Goal: Task Accomplishment & Management: Complete application form

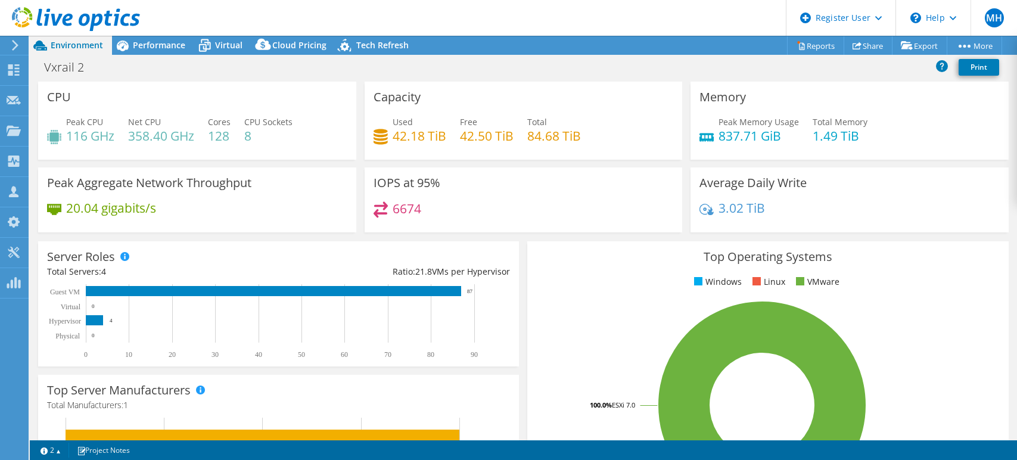
select select "USD"
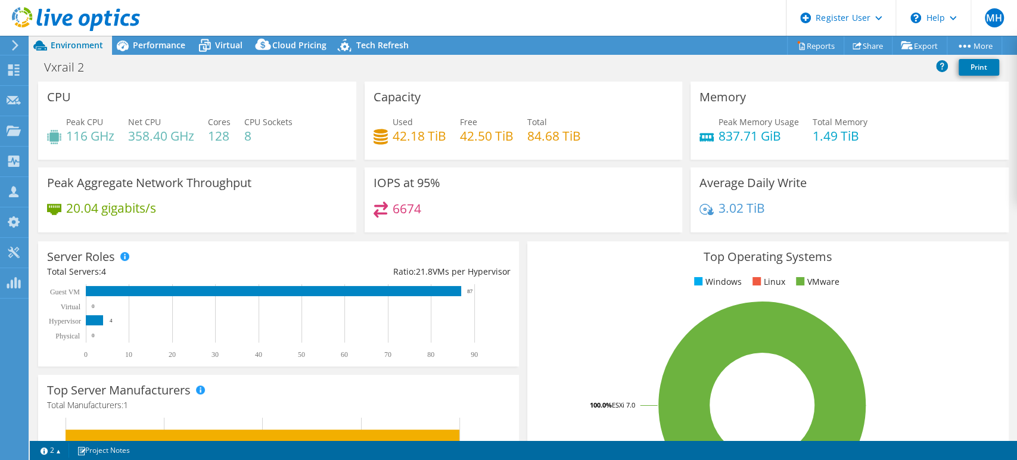
click at [29, 13] on use at bounding box center [76, 19] width 128 height 24
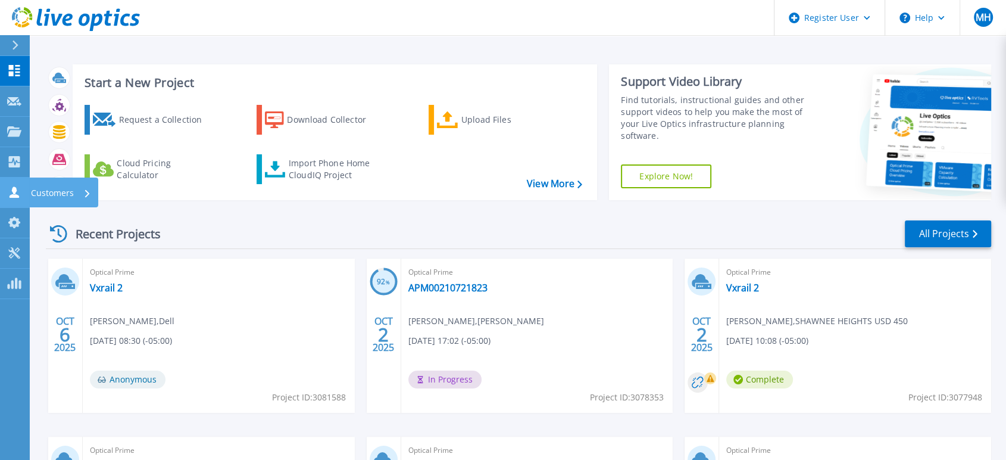
click at [15, 195] on icon at bounding box center [15, 191] width 10 height 11
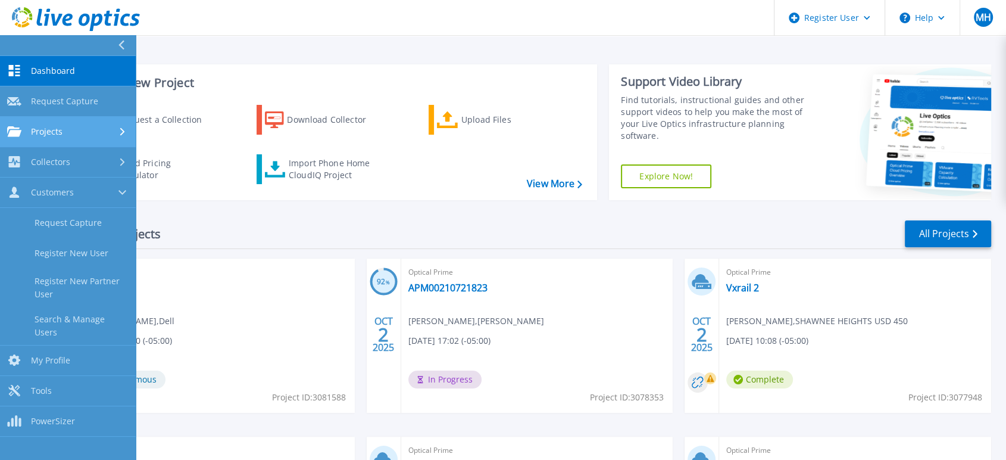
click at [80, 137] on link "Projects Projects" at bounding box center [68, 132] width 136 height 30
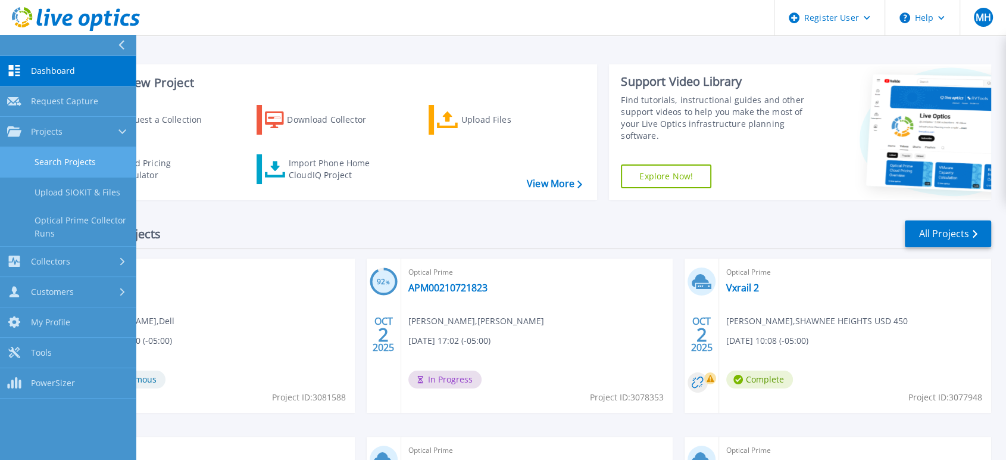
click at [85, 154] on link "Search Projects" at bounding box center [68, 162] width 136 height 30
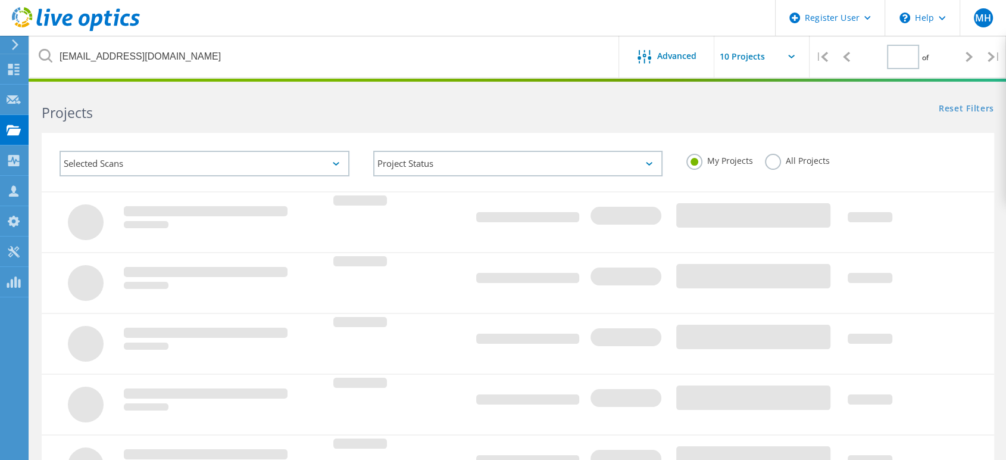
type input "1"
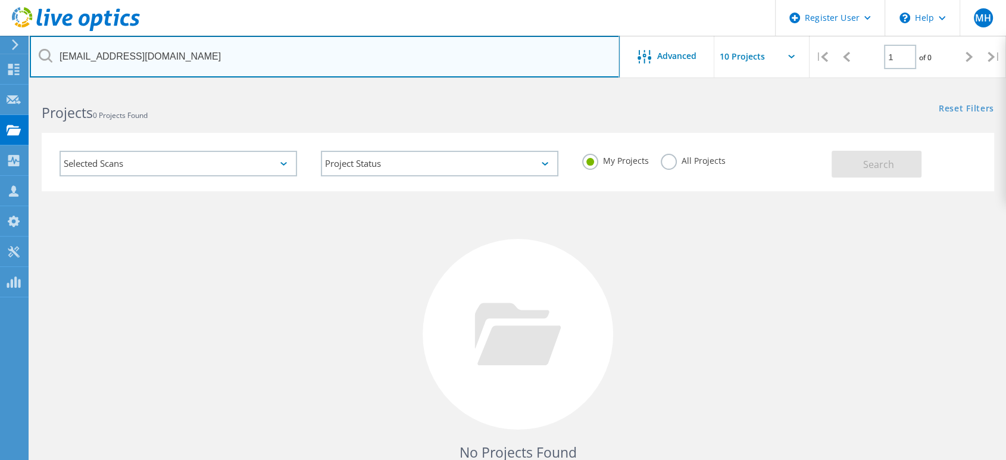
click at [283, 43] on input "sahoward@atcoks.org" at bounding box center [325, 57] width 590 height 42
paste input "brandon@capitaliii.com"
type input "brandon@capitaliii.com"
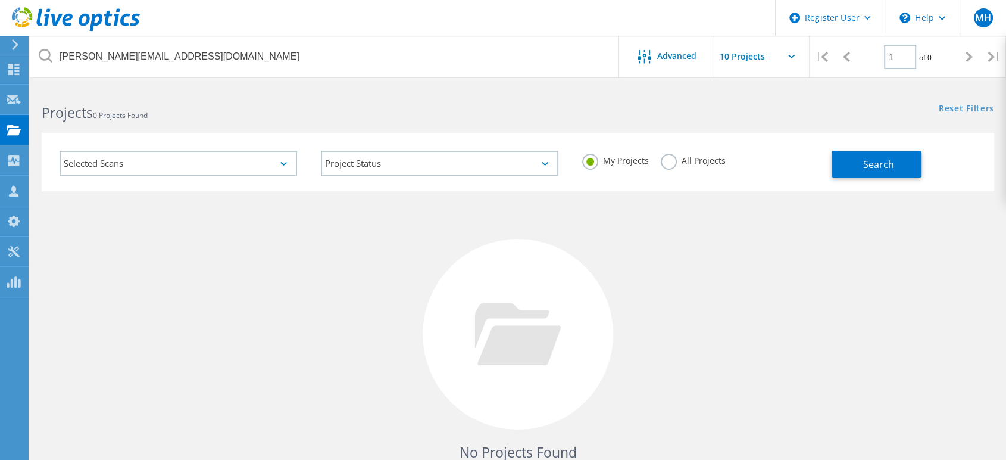
click at [672, 167] on div "All Projects" at bounding box center [693, 162] width 65 height 17
click at [672, 165] on label "All Projects" at bounding box center [693, 159] width 65 height 11
click at [0, 0] on input "All Projects" at bounding box center [0, 0] width 0 height 0
click at [908, 166] on button "Search" at bounding box center [877, 164] width 90 height 27
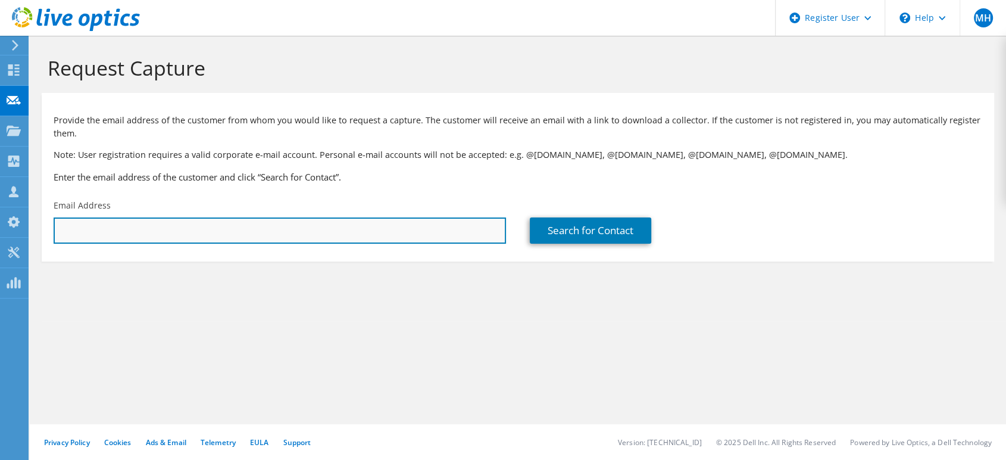
click at [148, 235] on input "text" at bounding box center [280, 230] width 453 height 26
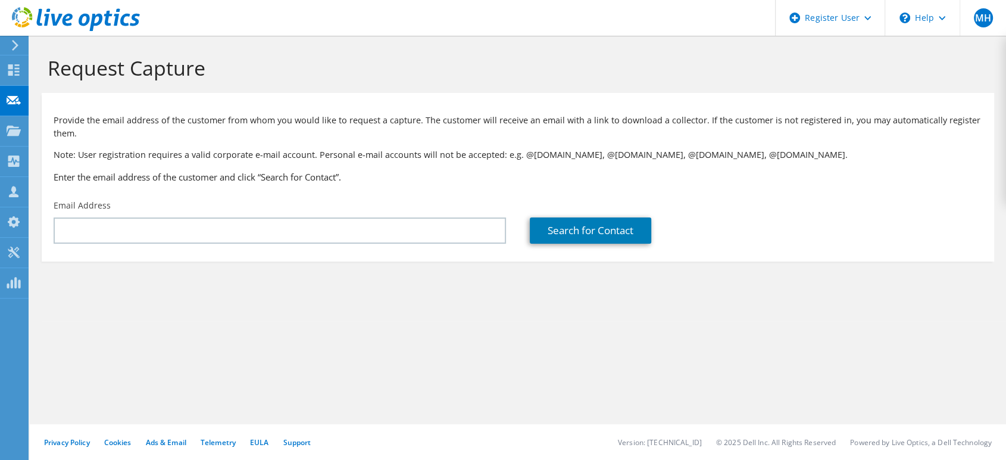
click at [335, 351] on div "Request Capture Provide the email address of the customer from whom you would l…" at bounding box center [518, 248] width 977 height 424
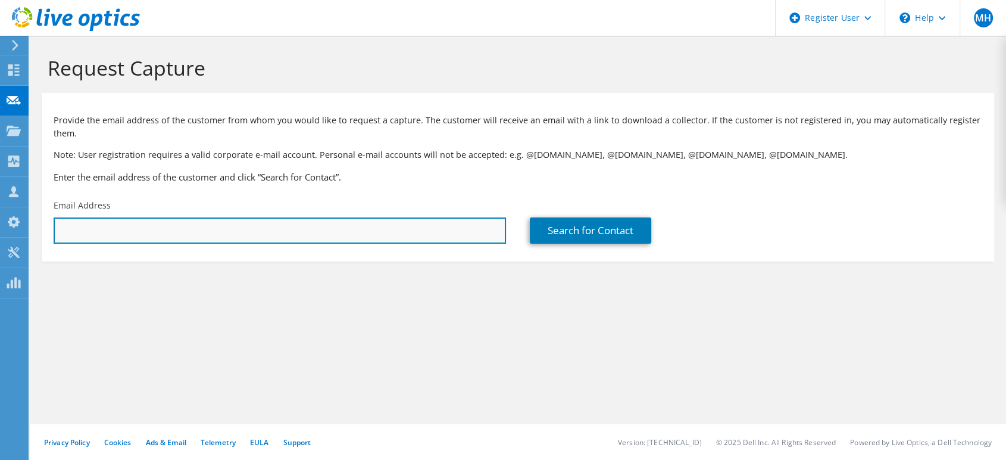
click at [154, 223] on input "text" at bounding box center [280, 230] width 453 height 26
paste input "brandon@capitaliii.com"
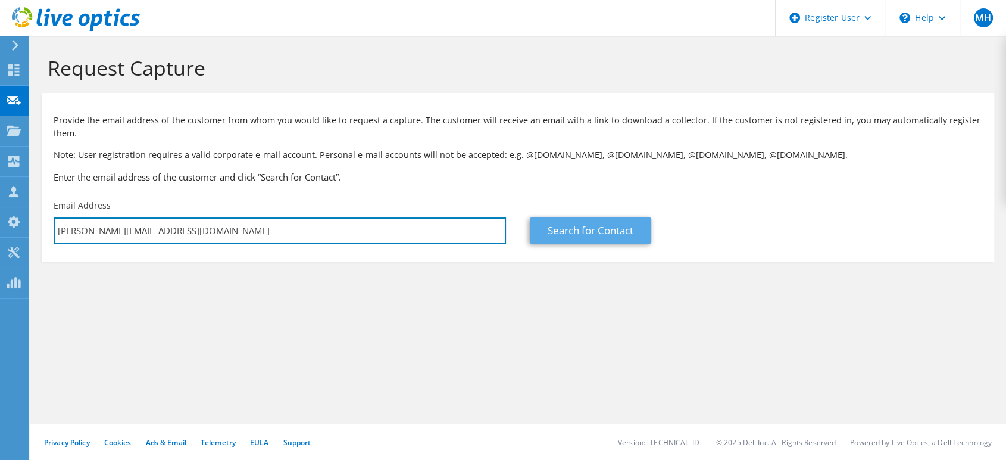
type input "brandon@capitaliii.com"
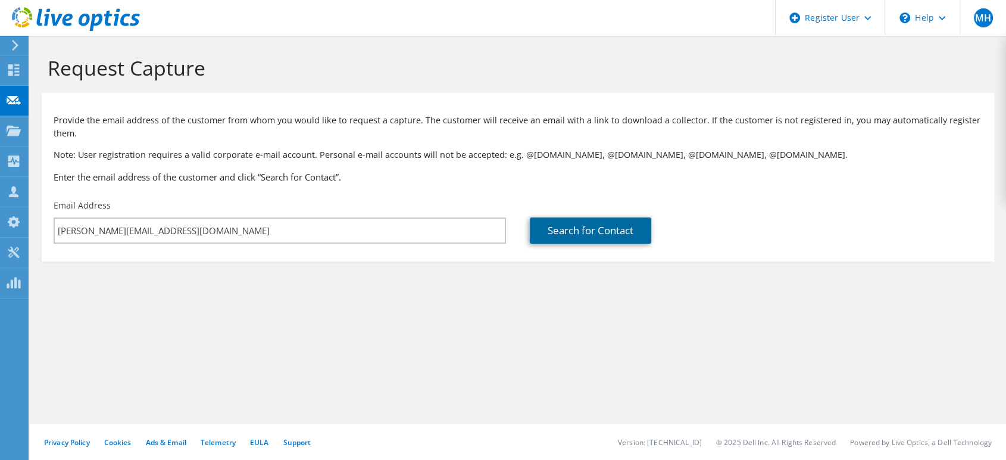
click at [568, 222] on link "Search for Contact" at bounding box center [590, 230] width 121 height 26
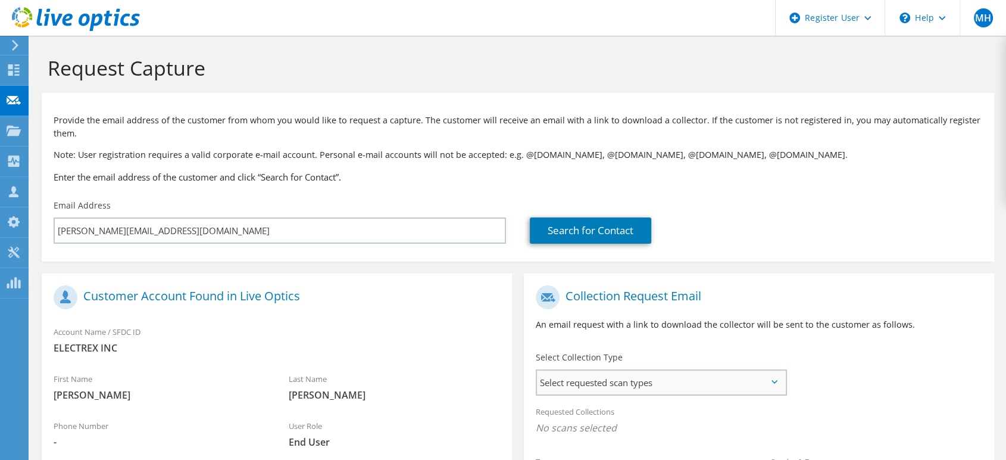
click at [576, 371] on span "Select requested scan types" at bounding box center [661, 382] width 248 height 24
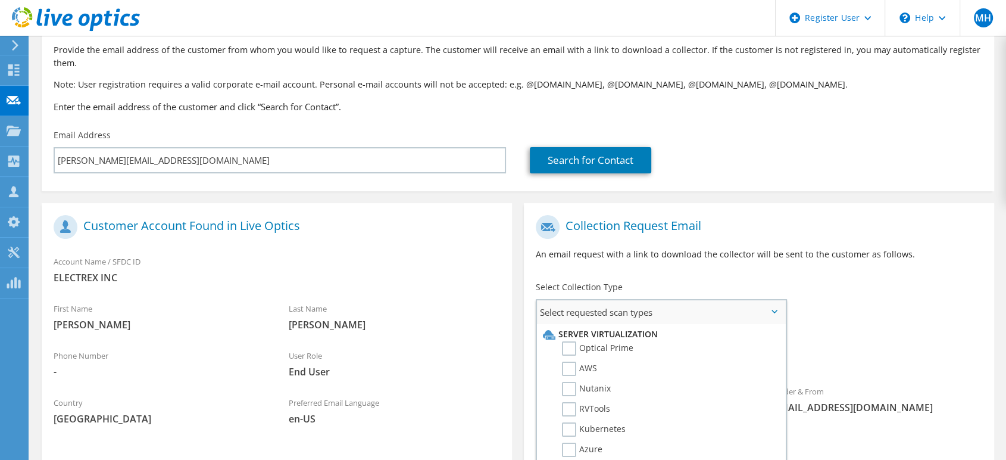
scroll to position [132, 0]
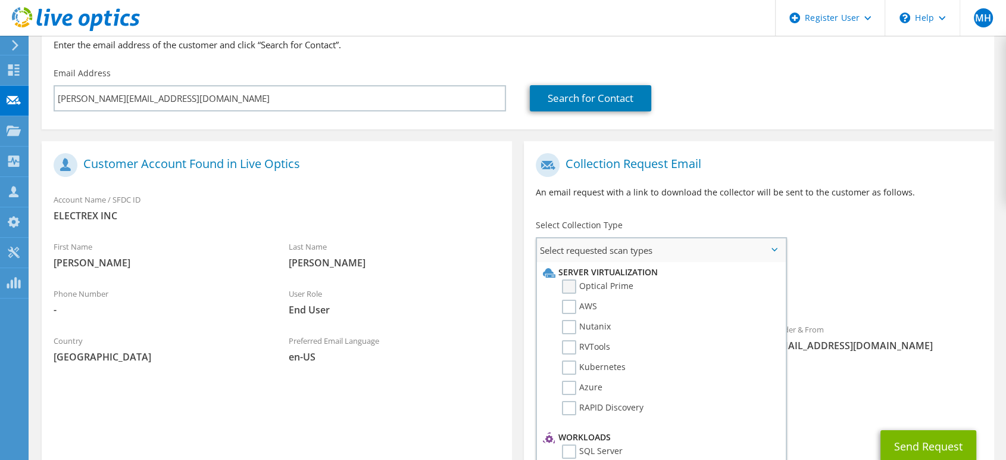
click at [568, 288] on label "Optical Prime" at bounding box center [597, 286] width 71 height 14
click at [0, 0] on input "Optical Prime" at bounding box center [0, 0] width 0 height 0
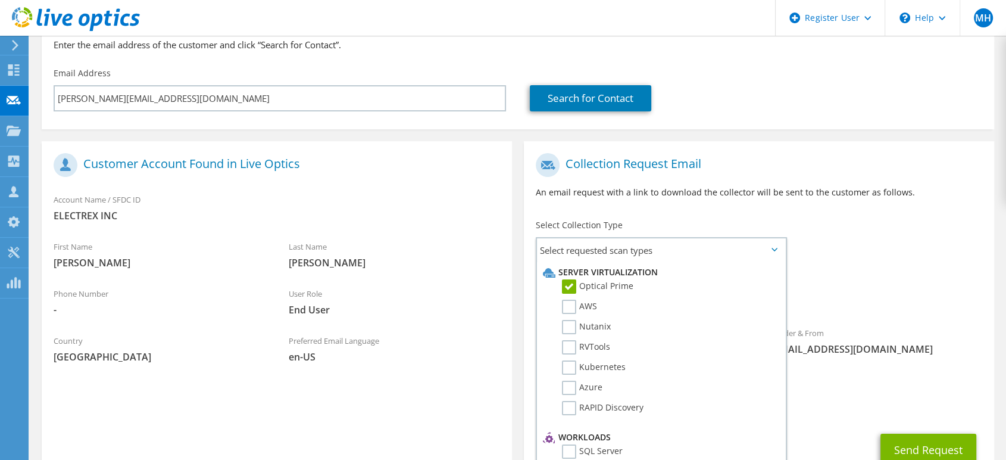
click at [849, 209] on div "Collection Request Email An email request with a link to download the collector…" at bounding box center [759, 180] width 470 height 66
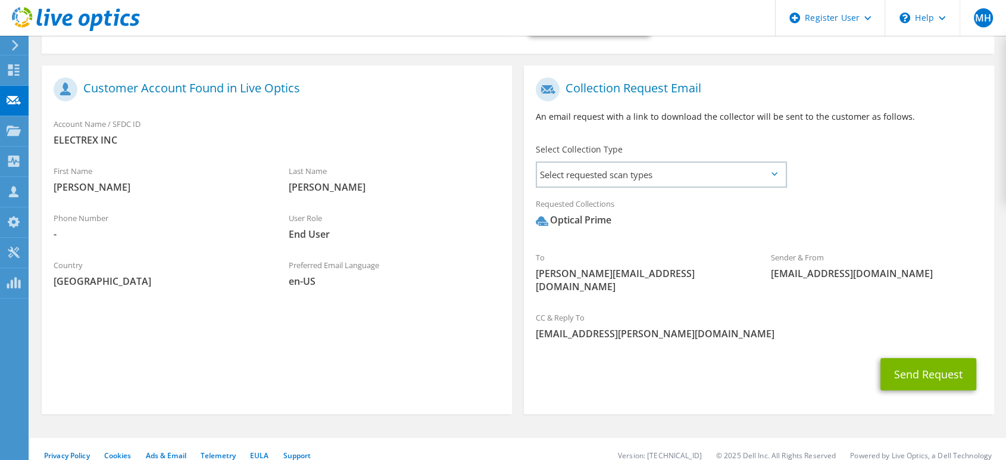
scroll to position [208, 0]
click at [952, 363] on button "Send Request" at bounding box center [929, 373] width 96 height 32
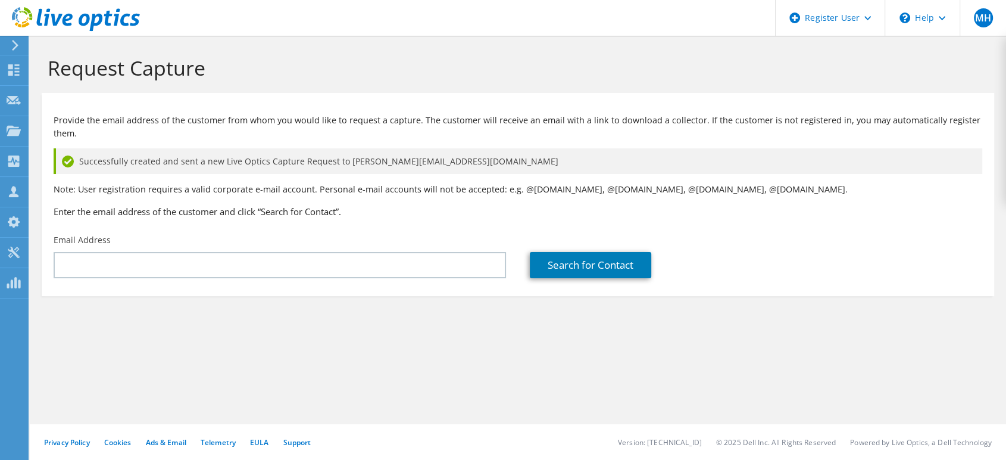
click at [26, 27] on icon at bounding box center [76, 19] width 128 height 24
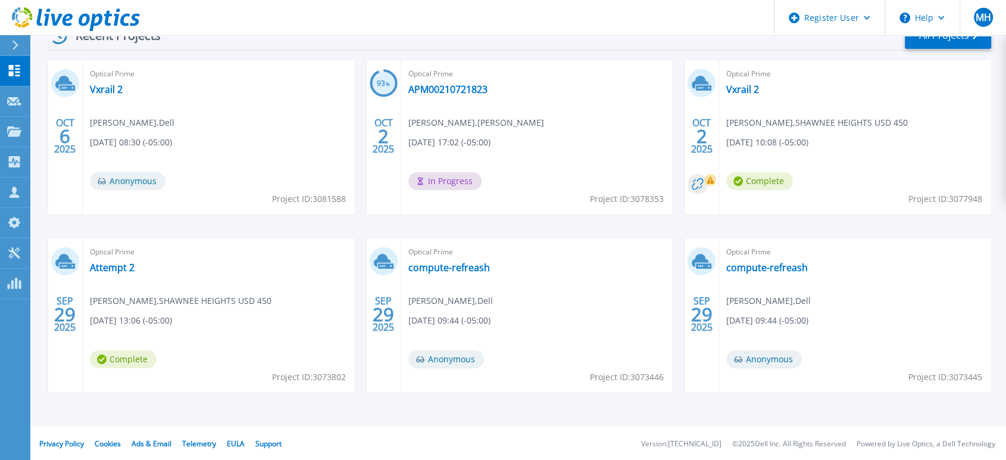
scroll to position [200, 0]
